Goal: Task Accomplishment & Management: Manage account settings

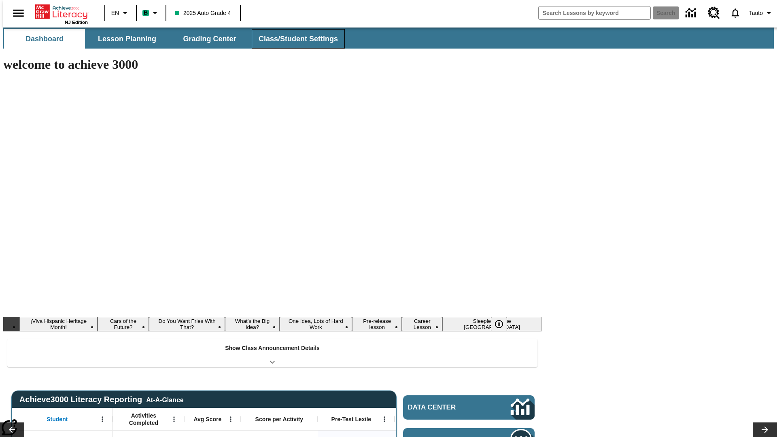
click at [294, 39] on button "Class/Student Settings" at bounding box center [298, 38] width 93 height 19
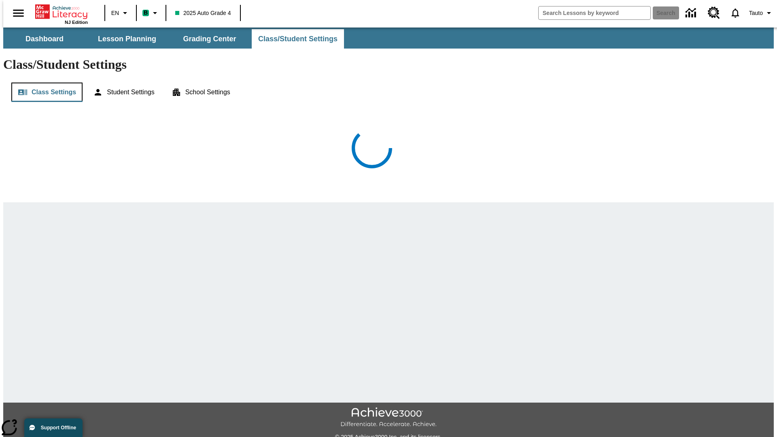
click at [44, 83] on button "Class Settings" at bounding box center [46, 92] width 71 height 19
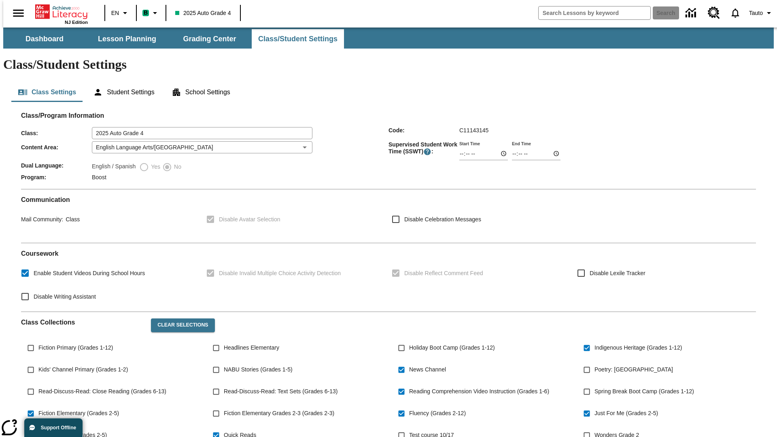
type input "02:24"
type input "03:24"
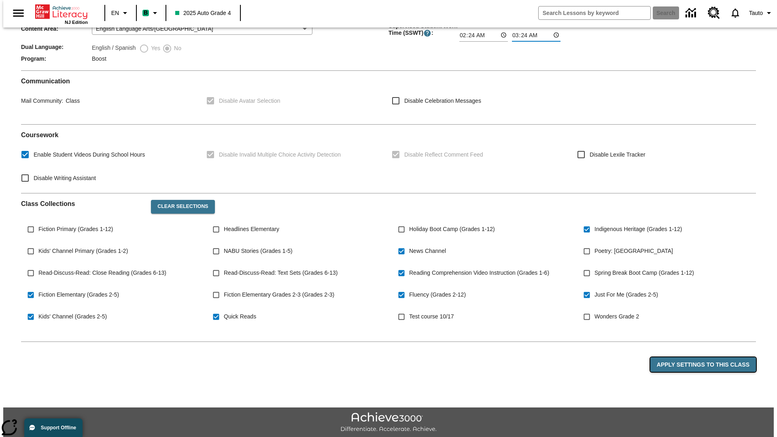
click at [708, 358] on button "Apply Settings to this Class" at bounding box center [704, 365] width 106 height 15
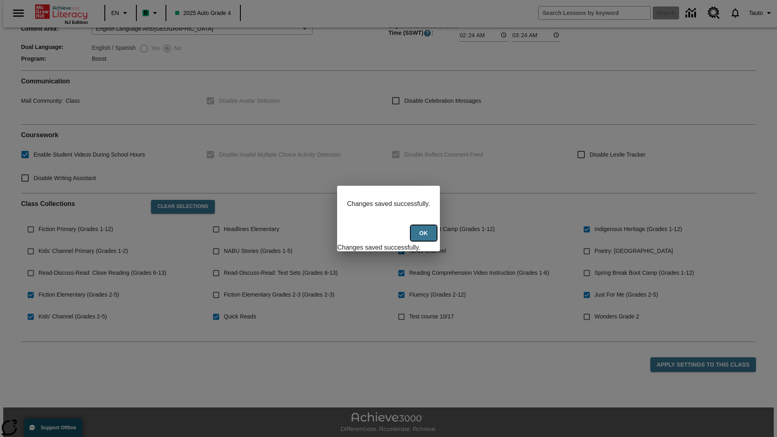
click at [425, 238] on button "Ok" at bounding box center [424, 234] width 26 height 16
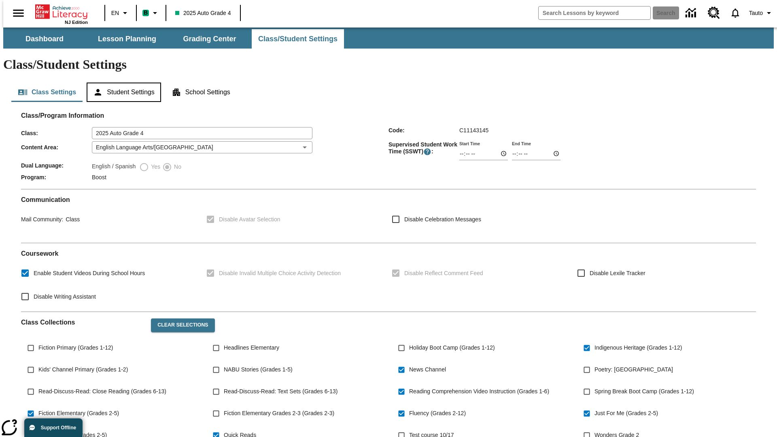
click at [122, 83] on button "Student Settings" at bounding box center [124, 92] width 74 height 19
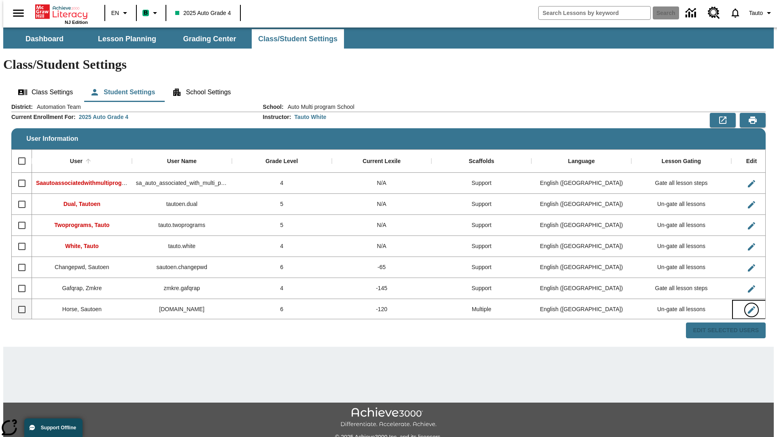
click at [748, 307] on icon "Edit User" at bounding box center [751, 310] width 7 height 7
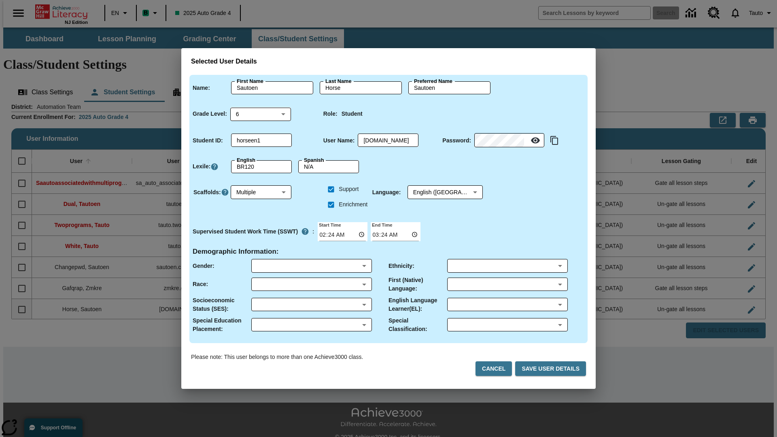
scroll to position [1, 0]
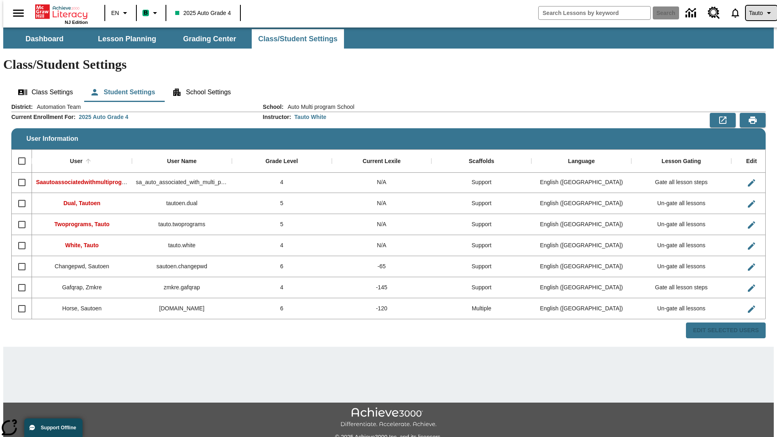
click at [758, 13] on span "Tauto" at bounding box center [756, 13] width 14 height 9
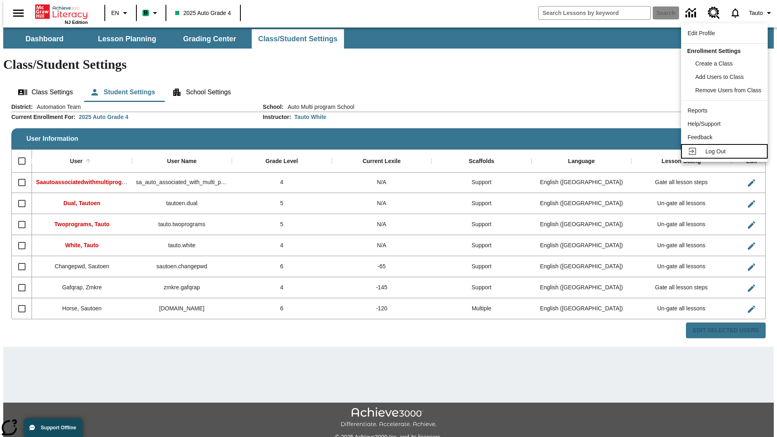
click at [726, 151] on span "Log Out" at bounding box center [716, 151] width 20 height 6
